Goal: Find specific fact: Find specific fact

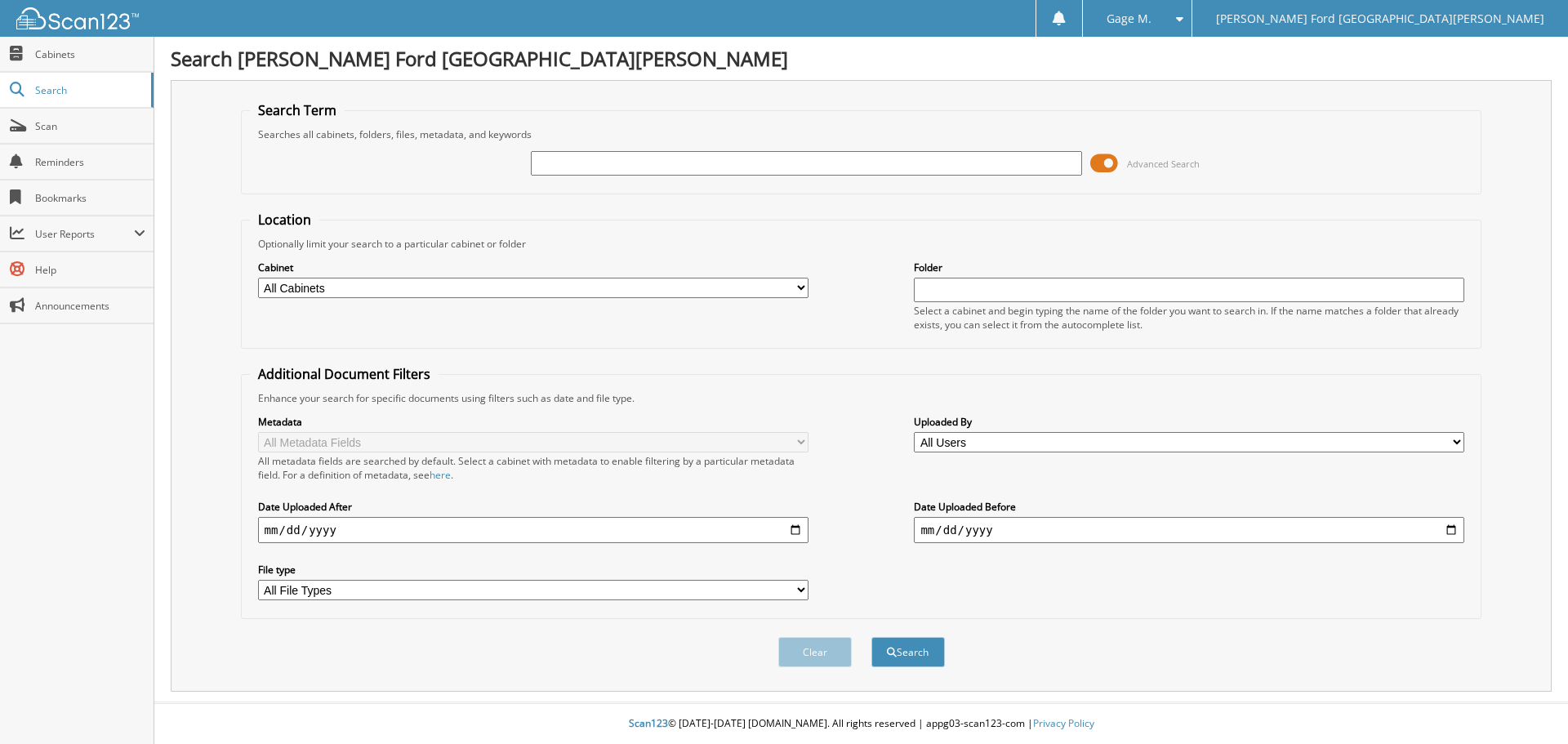
click at [623, 165] on input "text" at bounding box center [806, 163] width 551 height 25
type input "2477462"
click at [871, 637] on button "Search" at bounding box center [908, 652] width 74 height 30
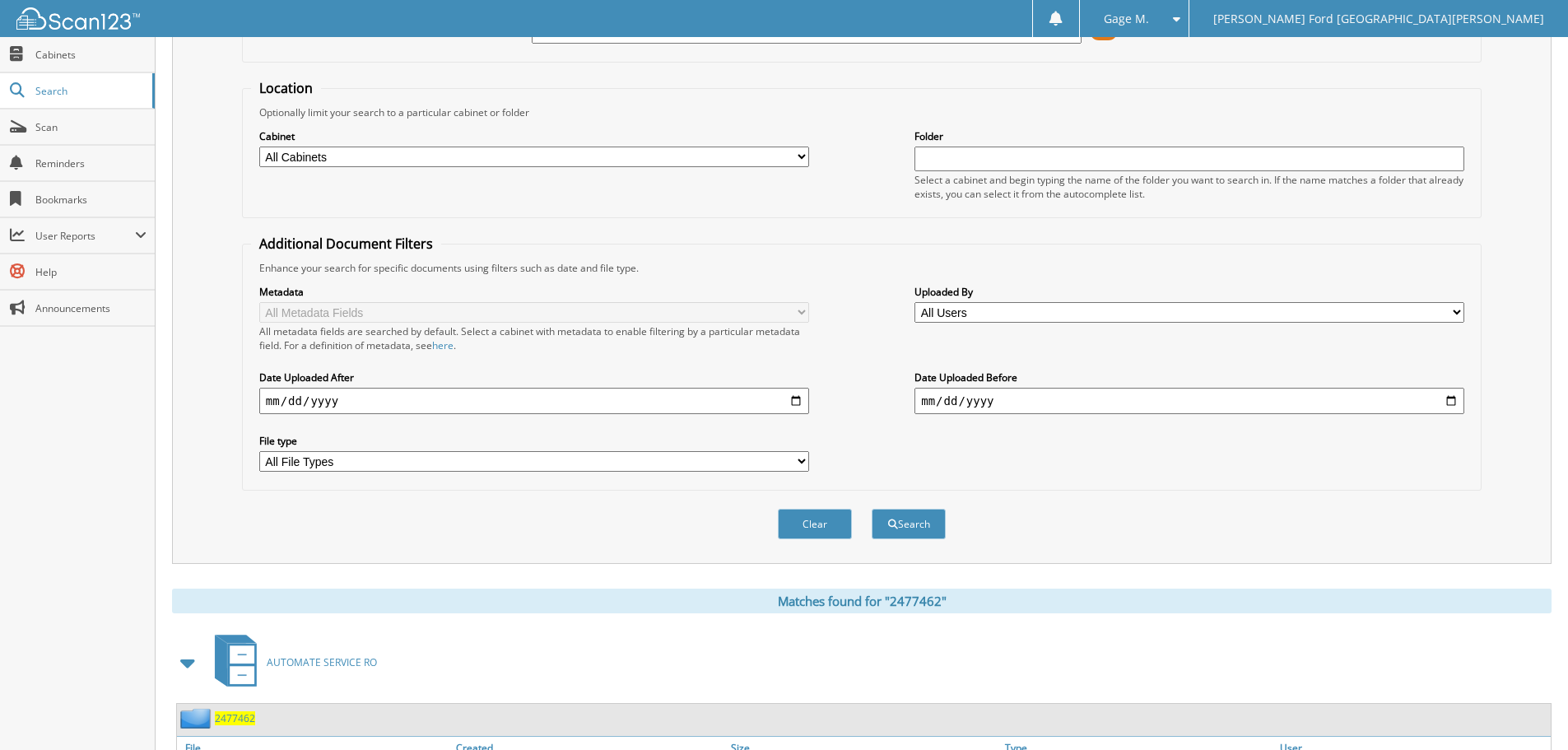
scroll to position [235, 0]
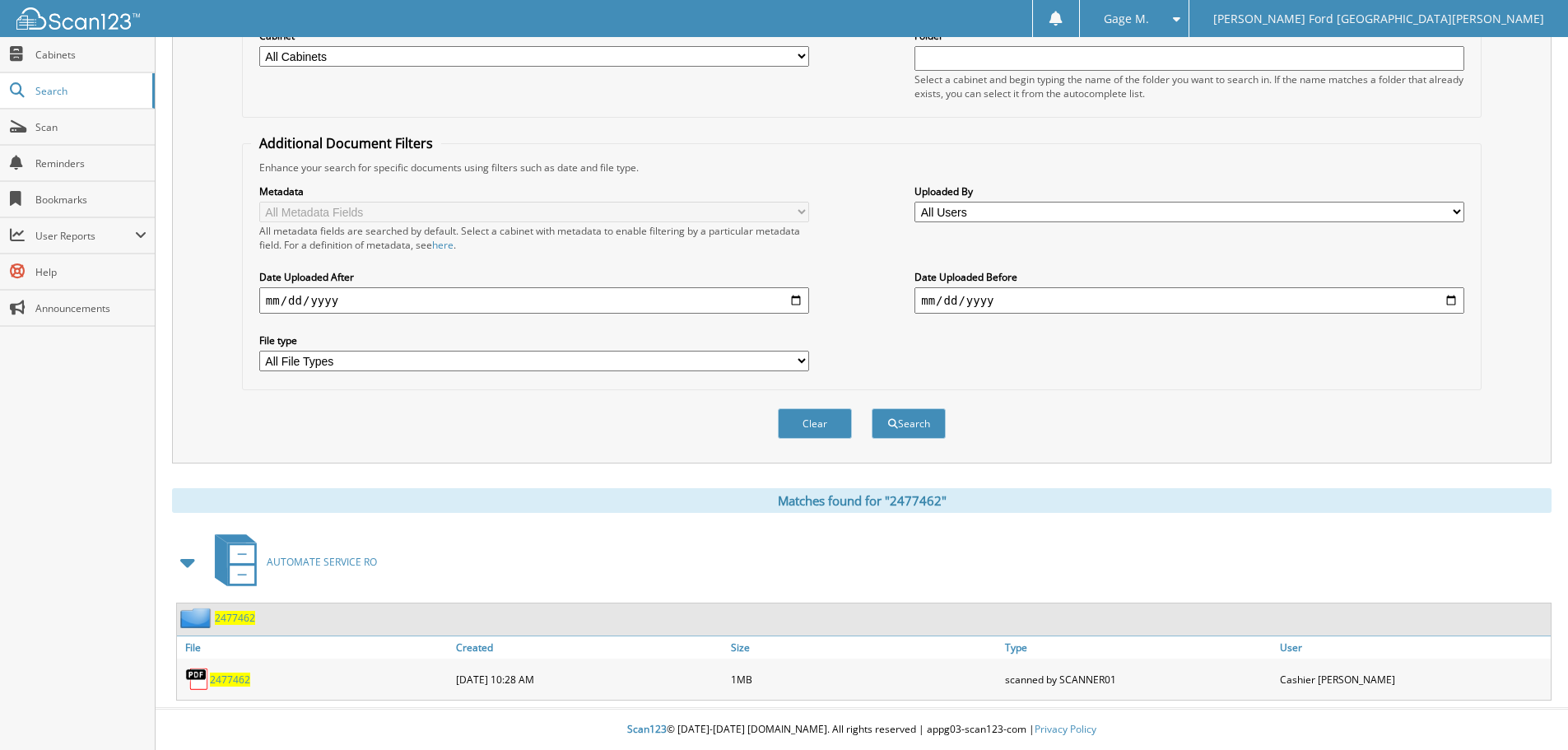
click at [239, 686] on span "2477462" at bounding box center [230, 680] width 40 height 14
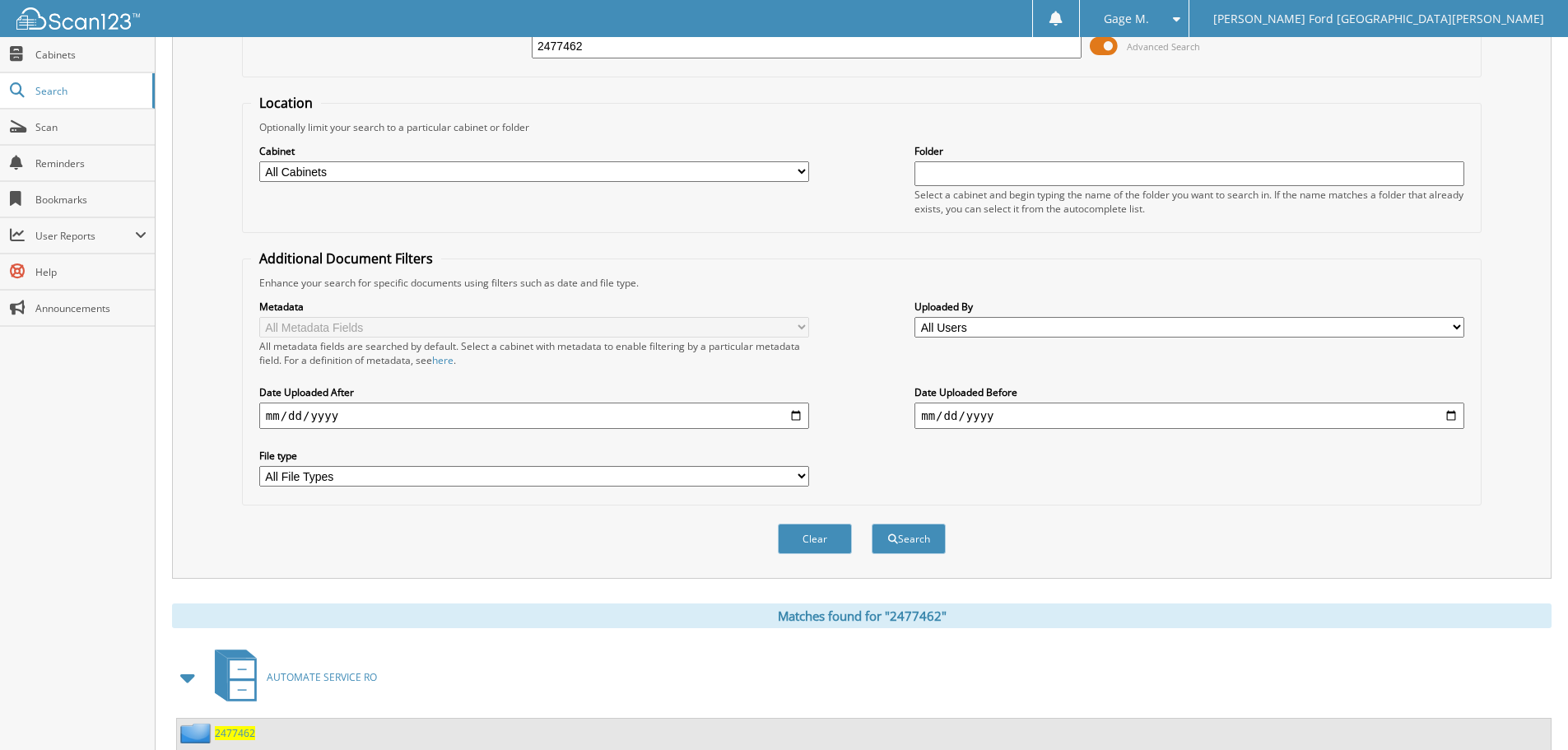
scroll to position [0, 0]
